Goal: Task Accomplishment & Management: Manage account settings

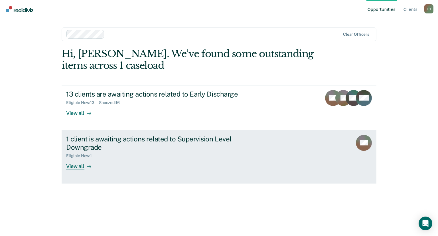
drag, startPoint x: 0, startPoint y: 0, endPoint x: 205, endPoint y: 141, distance: 248.9
click at [205, 141] on div "1 client is awaiting actions related to Supervision Level Downgrade" at bounding box center [166, 143] width 200 height 17
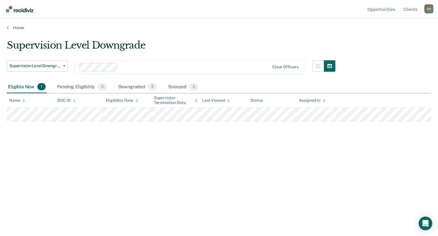
click at [31, 82] on div "Eligible Now 1" at bounding box center [27, 87] width 40 height 13
click at [19, 26] on link "Home" at bounding box center [219, 27] width 424 height 5
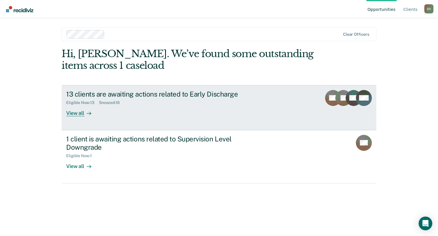
click at [98, 111] on div "13 clients are awaiting actions related to Early Discharge Eligible Now : 13 Sn…" at bounding box center [173, 103] width 214 height 26
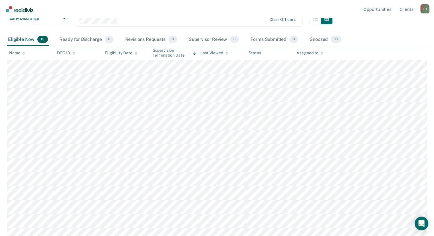
scroll to position [53, 0]
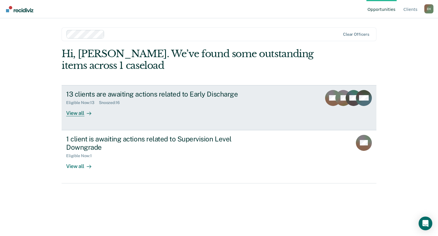
click at [81, 105] on div "View all" at bounding box center [82, 110] width 32 height 11
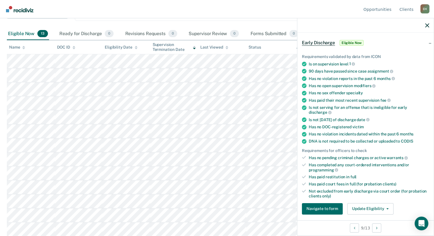
scroll to position [24, 0]
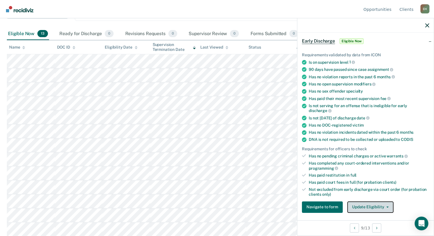
click at [376, 206] on button "Update Eligibility" at bounding box center [370, 206] width 46 height 11
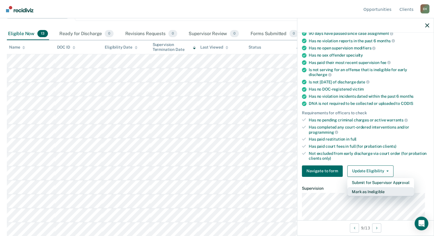
scroll to position [61, 0]
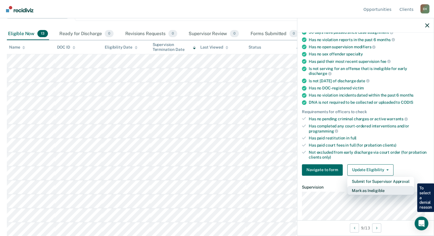
click at [373, 189] on button "Mark as Ineligible" at bounding box center [380, 190] width 67 height 9
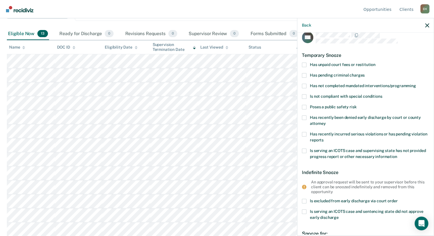
scroll to position [0, 0]
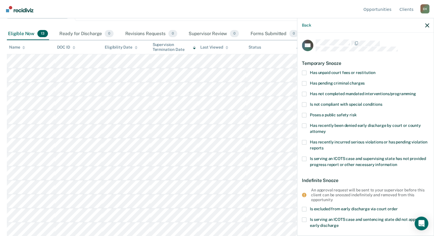
click at [304, 72] on span at bounding box center [304, 72] width 5 height 5
click at [375, 70] on input "Has unpaid court fees or restitution" at bounding box center [375, 70] width 0 height 0
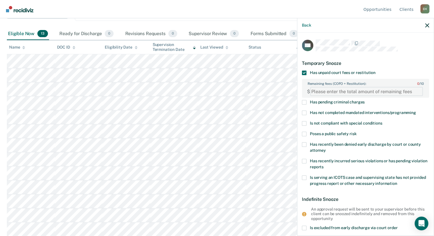
click at [354, 89] on FEESReasonInput "Remaining fees (COFO + Restitution): 0 / 10" at bounding box center [366, 91] width 113 height 9
type FEESReasonInput "1537.50"
click at [378, 62] on div "Temporary Snooze" at bounding box center [365, 63] width 127 height 15
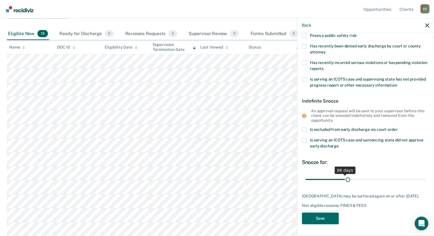
scroll to position [97, 0]
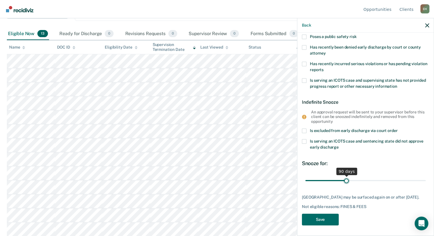
drag, startPoint x: 322, startPoint y: 174, endPoint x: 345, endPoint y: 174, distance: 22.8
type input "90"
click at [345, 175] on input "range" at bounding box center [365, 180] width 120 height 10
click at [325, 217] on button "Save" at bounding box center [320, 219] width 37 height 12
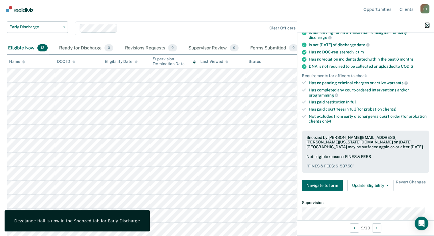
click at [425, 26] on icon "button" at bounding box center [427, 25] width 4 height 4
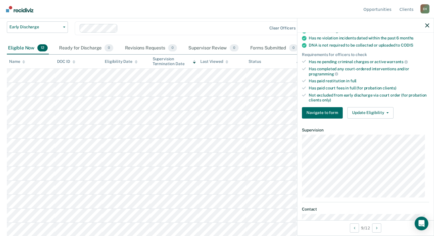
scroll to position [118, 0]
click at [427, 25] on icon "button" at bounding box center [427, 25] width 4 height 4
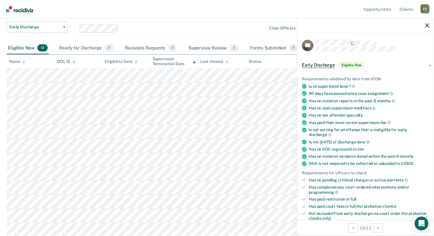
click at [428, 28] on div at bounding box center [365, 25] width 136 height 14
click at [429, 27] on icon "button" at bounding box center [427, 25] width 4 height 4
click at [428, 23] on button "button" at bounding box center [427, 25] width 4 height 5
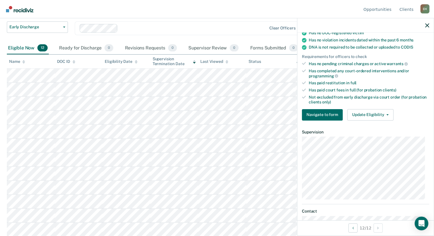
scroll to position [116, 0]
click at [370, 111] on button "Update Eligibility" at bounding box center [370, 114] width 46 height 11
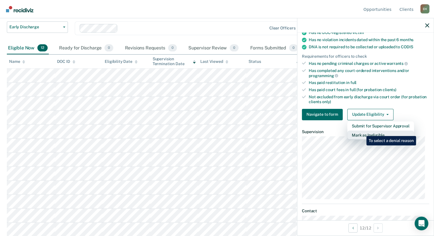
click at [362, 131] on button "Mark as Ineligible" at bounding box center [380, 134] width 67 height 9
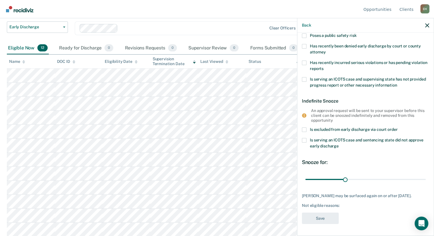
scroll to position [0, 0]
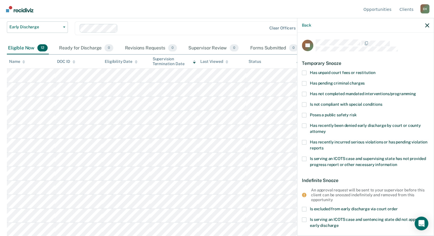
click at [306, 72] on span at bounding box center [304, 72] width 5 height 5
click at [375, 70] on input "Has unpaid court fees or restitution" at bounding box center [375, 70] width 0 height 0
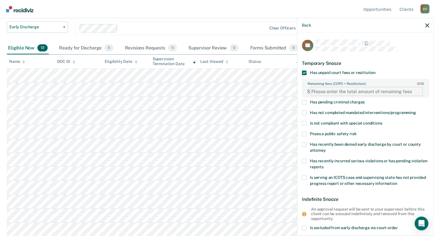
click at [324, 88] on FEESReasonInput "Remaining fees (COFO + Restitution): 0 / 10" at bounding box center [366, 91] width 113 height 9
type FEESReasonInput "165"
click at [370, 66] on div "Temporary Snooze" at bounding box center [365, 63] width 127 height 15
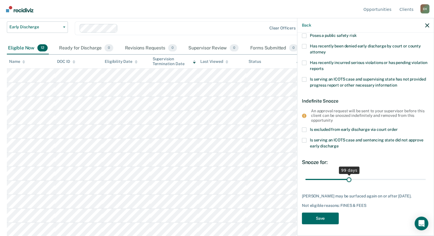
drag, startPoint x: 321, startPoint y: 175, endPoint x: 347, endPoint y: 178, distance: 26.7
type input "99"
click at [347, 178] on input "range" at bounding box center [365, 179] width 120 height 10
click at [327, 218] on button "Save" at bounding box center [320, 218] width 37 height 12
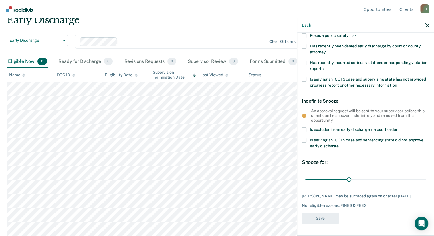
scroll to position [25, 0]
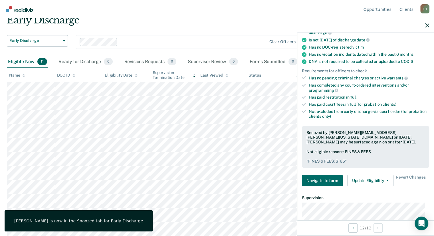
click at [427, 29] on div at bounding box center [365, 25] width 136 height 14
click at [429, 26] on div at bounding box center [365, 25] width 136 height 14
click at [428, 24] on icon "button" at bounding box center [427, 25] width 4 height 4
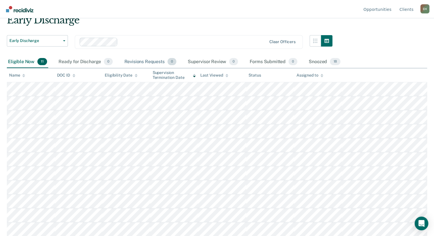
scroll to position [0, 0]
